Goal: Information Seeking & Learning: Learn about a topic

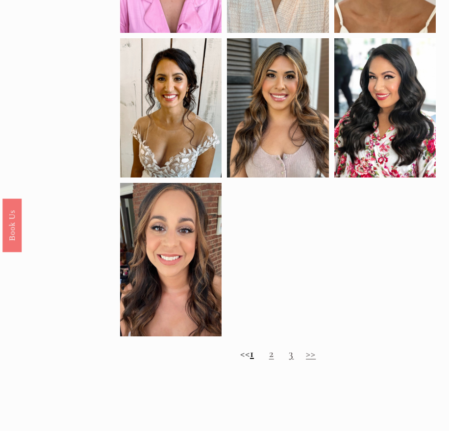
scroll to position [540, 0]
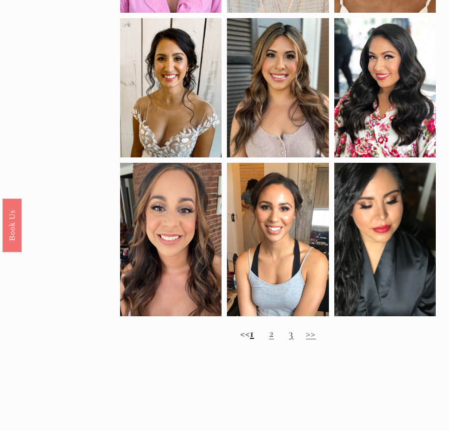
click at [278, 340] on h2 "<< 1 2 3 >>" at bounding box center [277, 333] width 315 height 13
click at [272, 340] on link "2" at bounding box center [271, 333] width 5 height 13
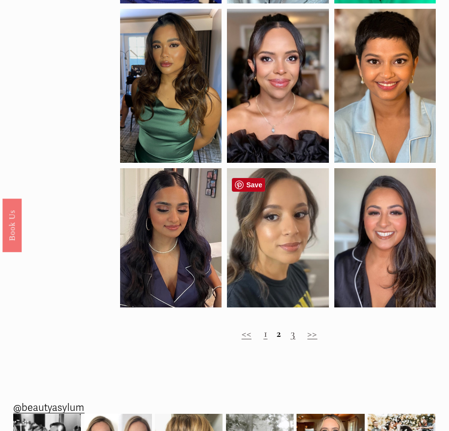
scroll to position [392, 0]
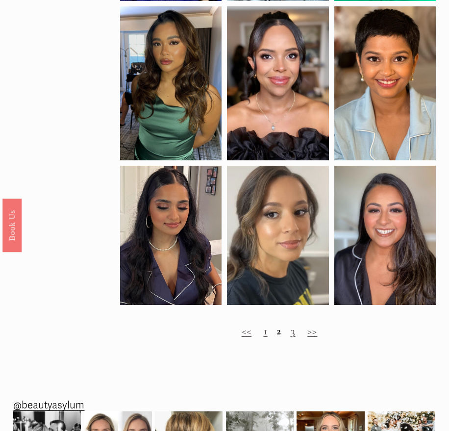
click at [291, 337] on link "3" at bounding box center [293, 330] width 5 height 13
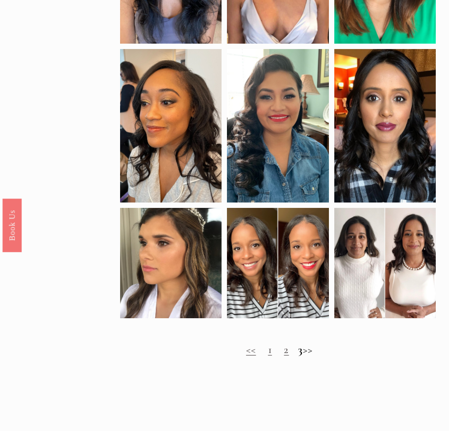
scroll to position [343, 0]
